Goal: Transaction & Acquisition: Obtain resource

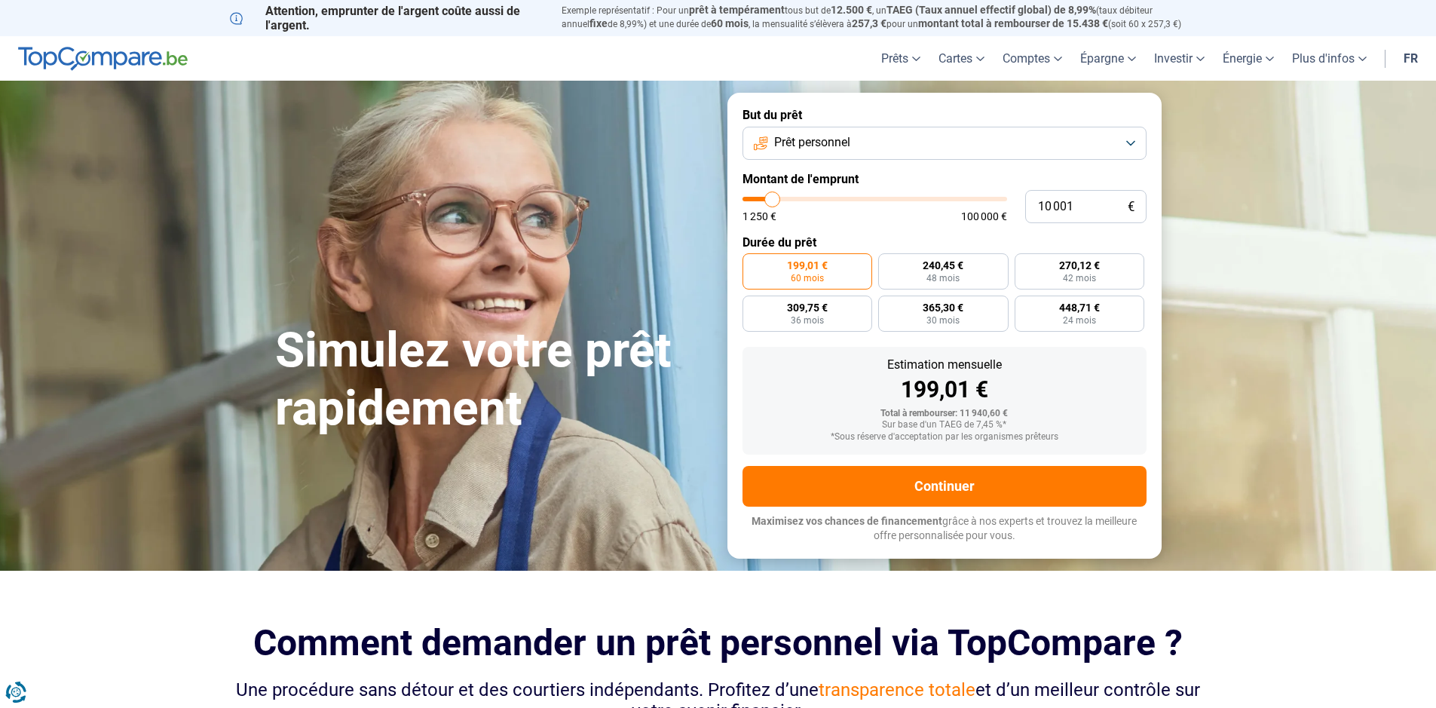
click at [934, 143] on button "Prêt personnel" at bounding box center [944, 143] width 404 height 33
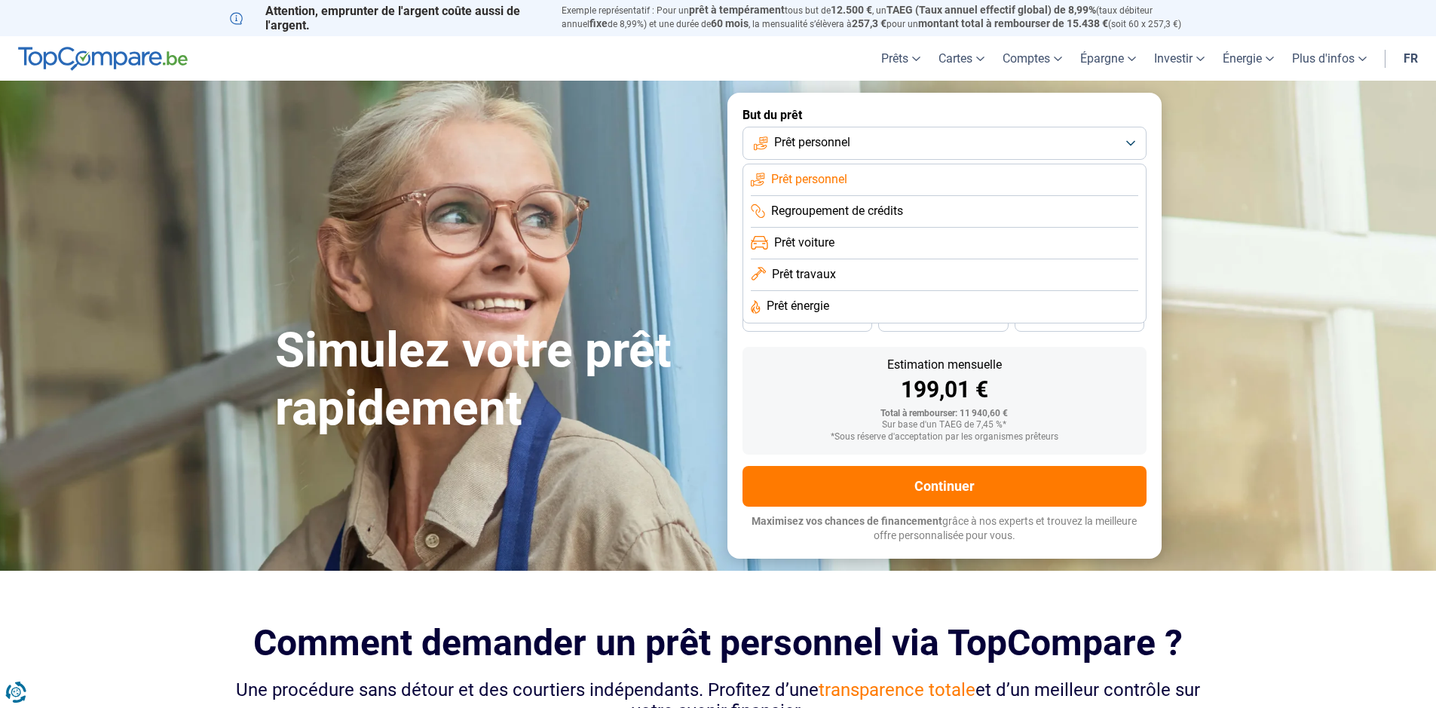
click at [934, 143] on button "Prêt personnel" at bounding box center [944, 143] width 404 height 33
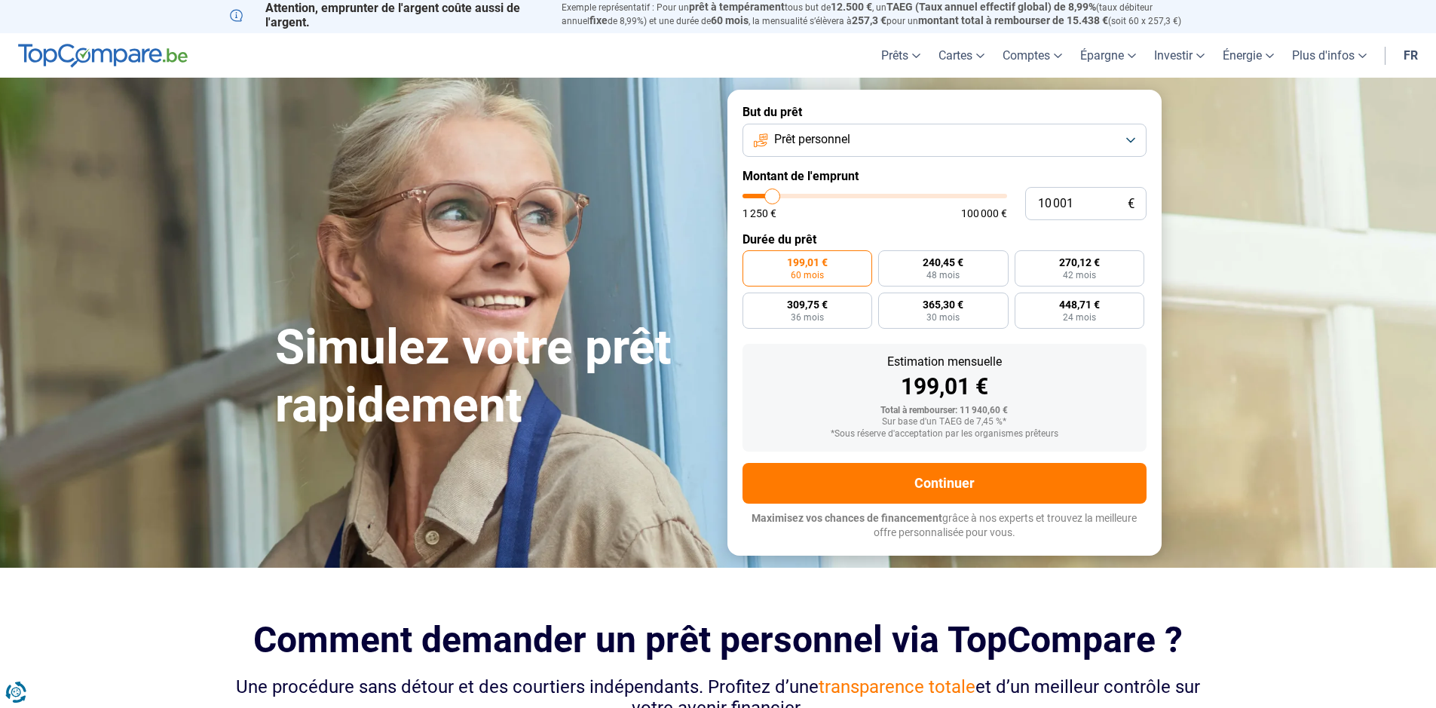
scroll to position [5, 0]
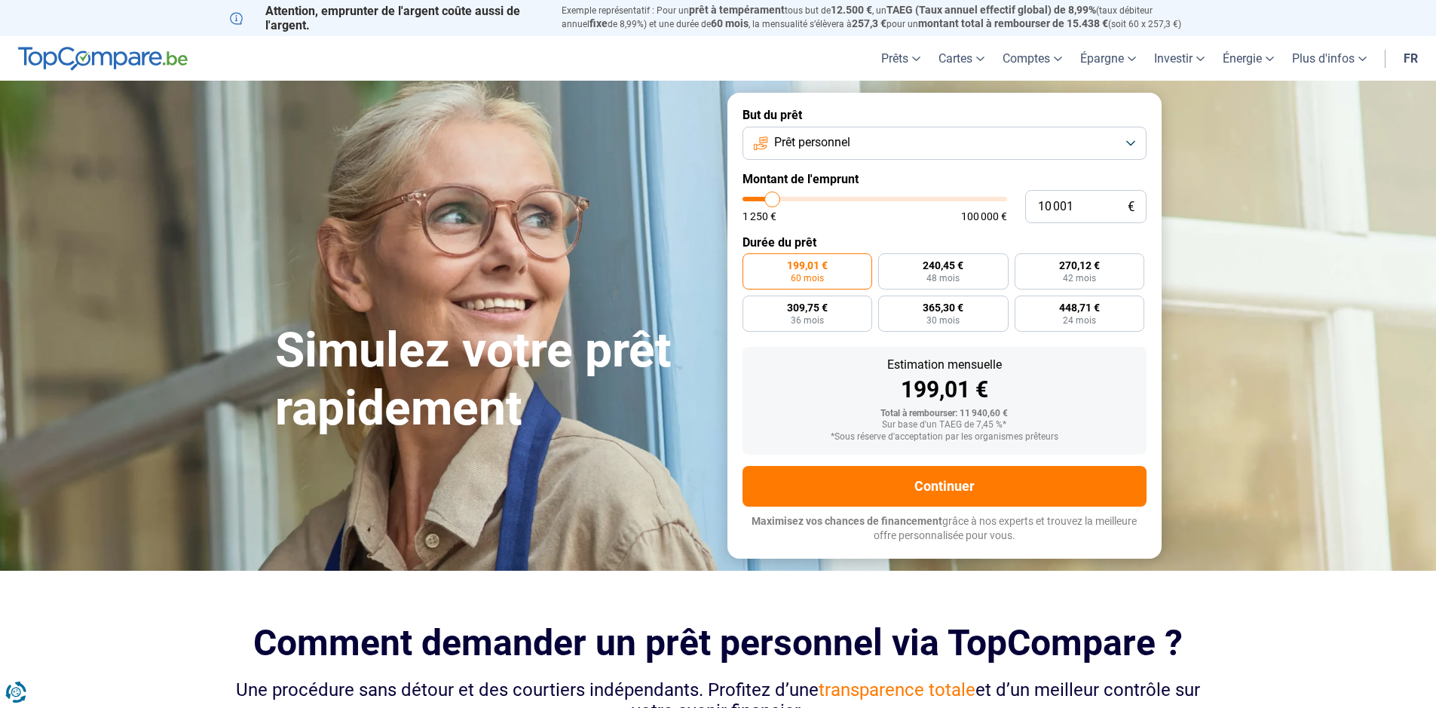
click at [859, 145] on button "Prêt personnel" at bounding box center [944, 143] width 404 height 33
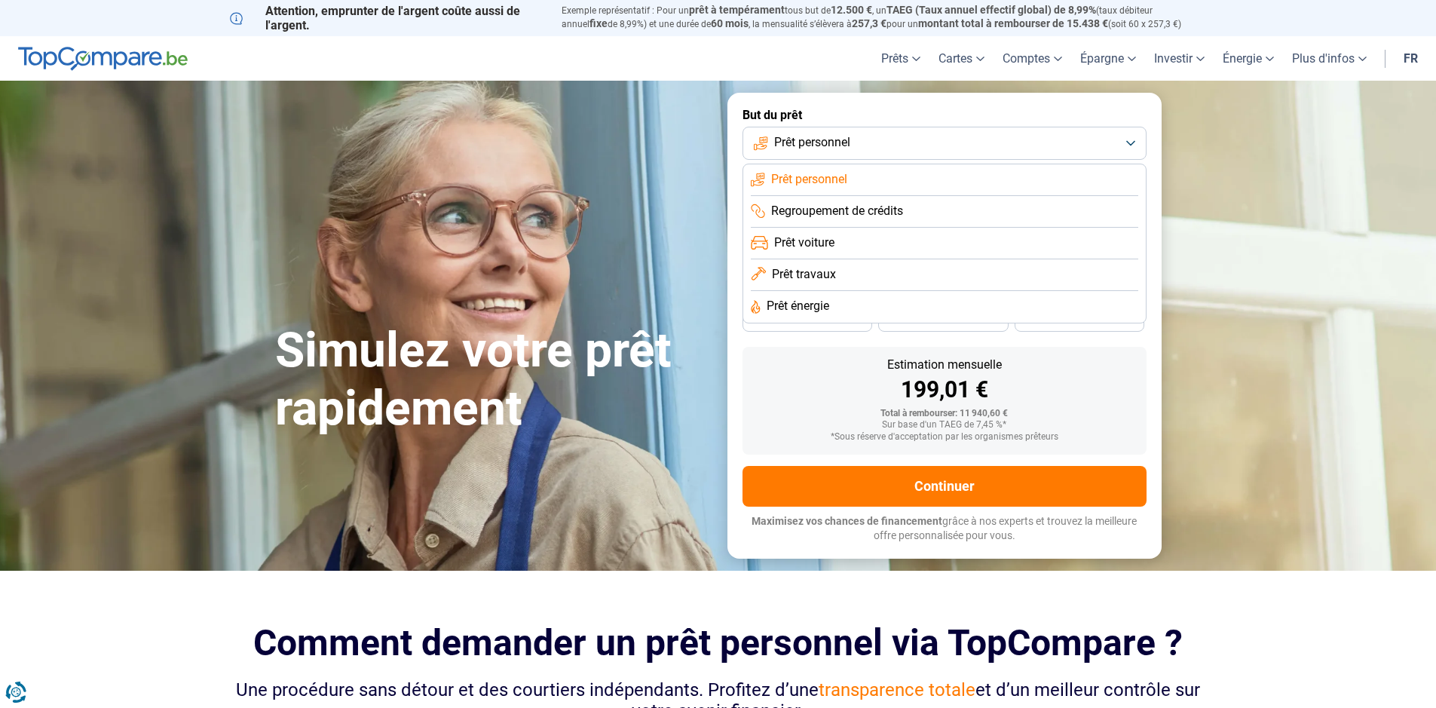
click at [859, 145] on button "Prêt personnel" at bounding box center [944, 143] width 404 height 33
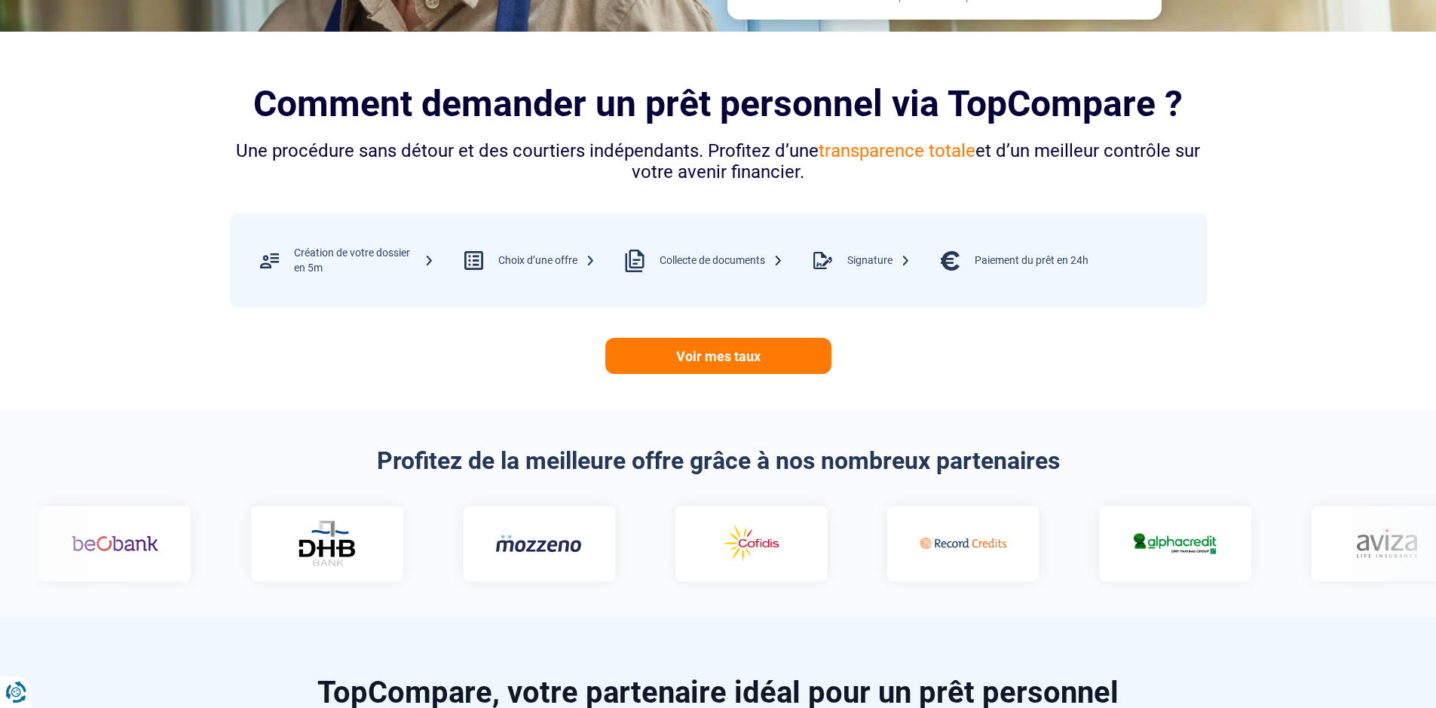
scroll to position [543, 0]
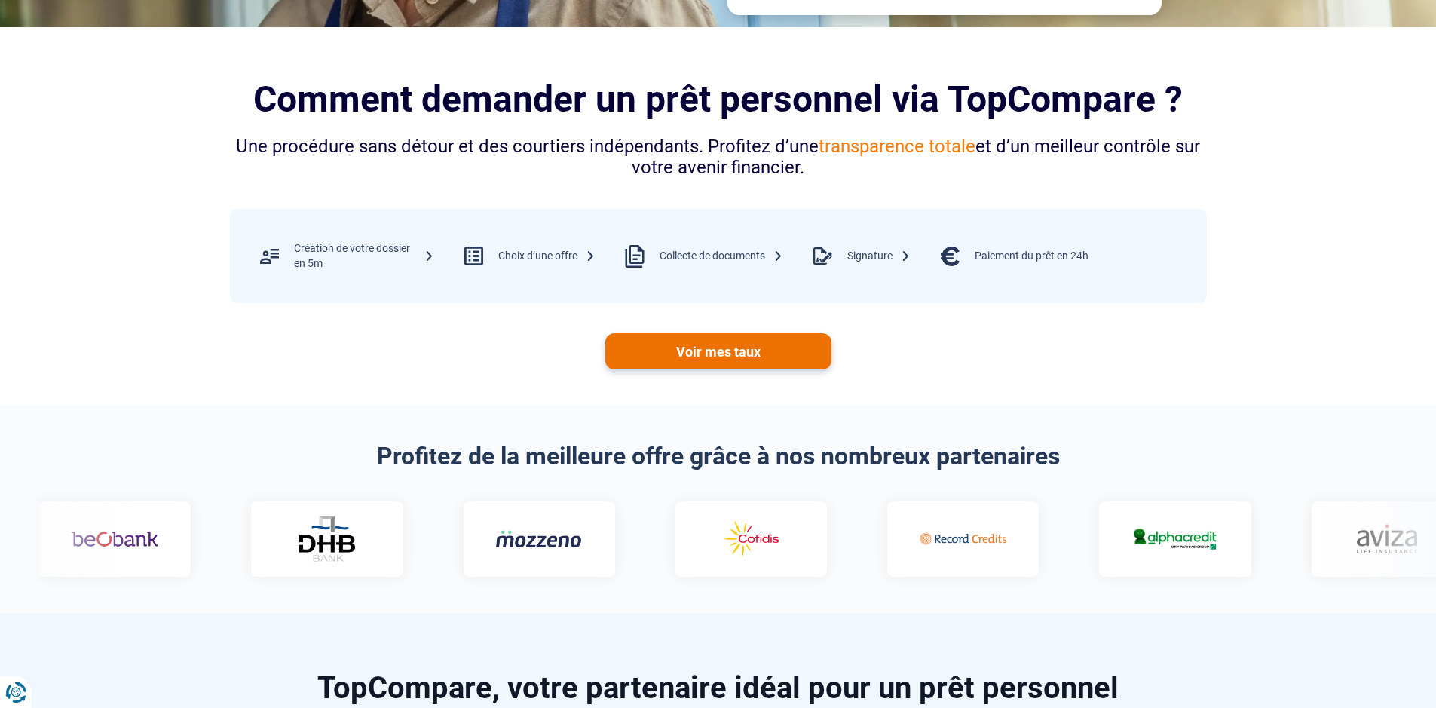
click at [723, 351] on link "Voir mes taux" at bounding box center [718, 351] width 226 height 36
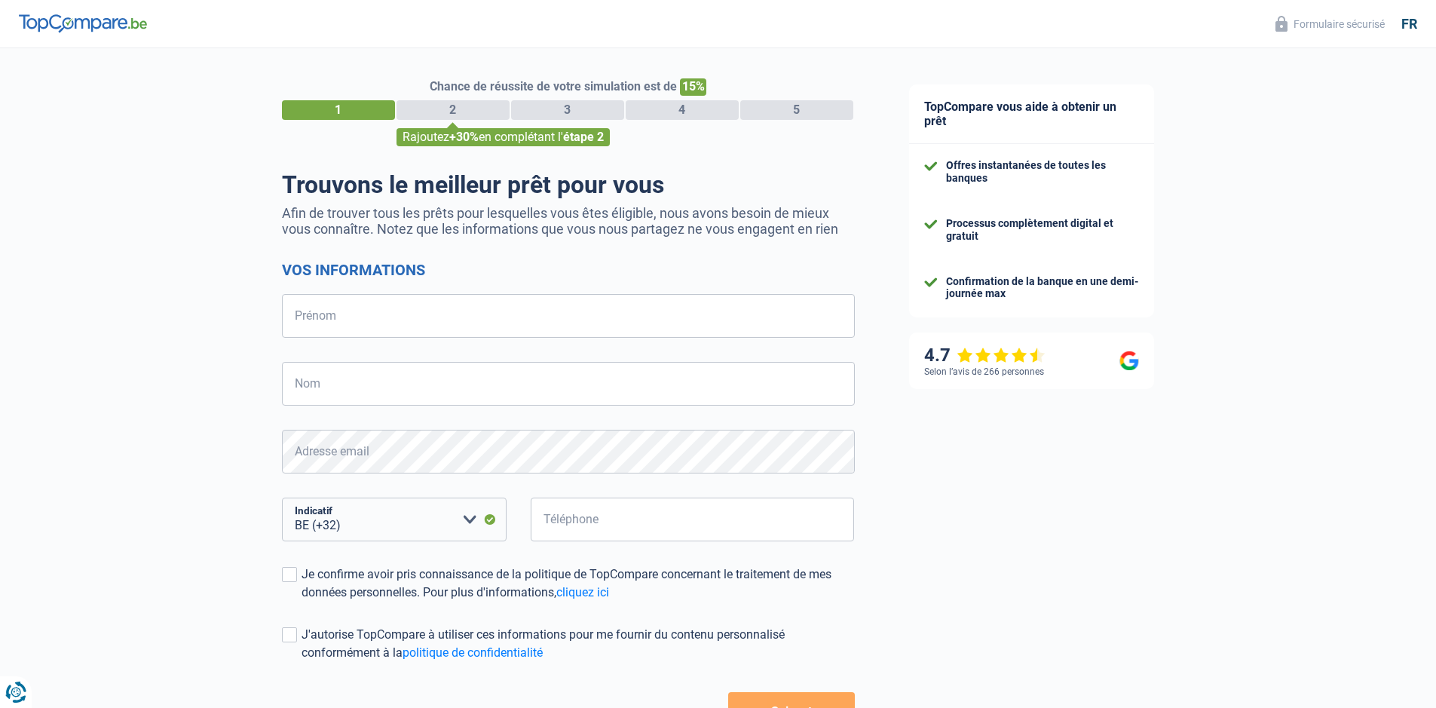
select select "32"
